Goal: Task Accomplishment & Management: Manage account settings

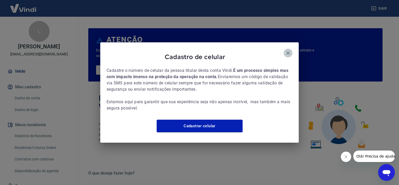
click at [289, 51] on icon "button" at bounding box center [288, 53] width 4 height 4
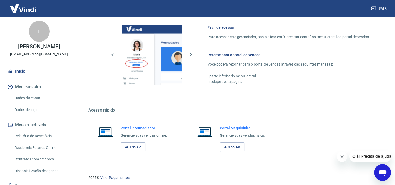
scroll to position [281, 0]
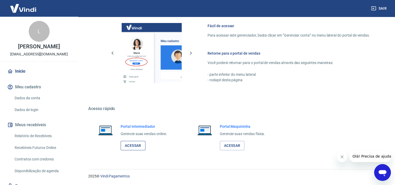
click at [132, 146] on link "Acessar" at bounding box center [133, 146] width 25 height 10
